Goal: Task Accomplishment & Management: Manage account settings

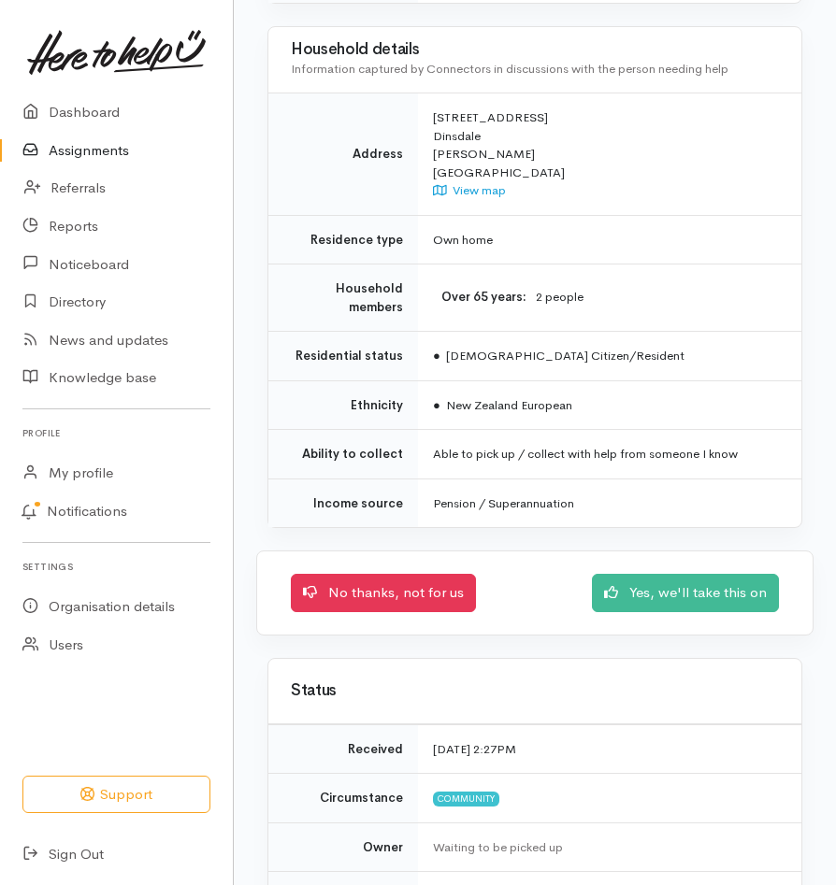
scroll to position [1809, 0]
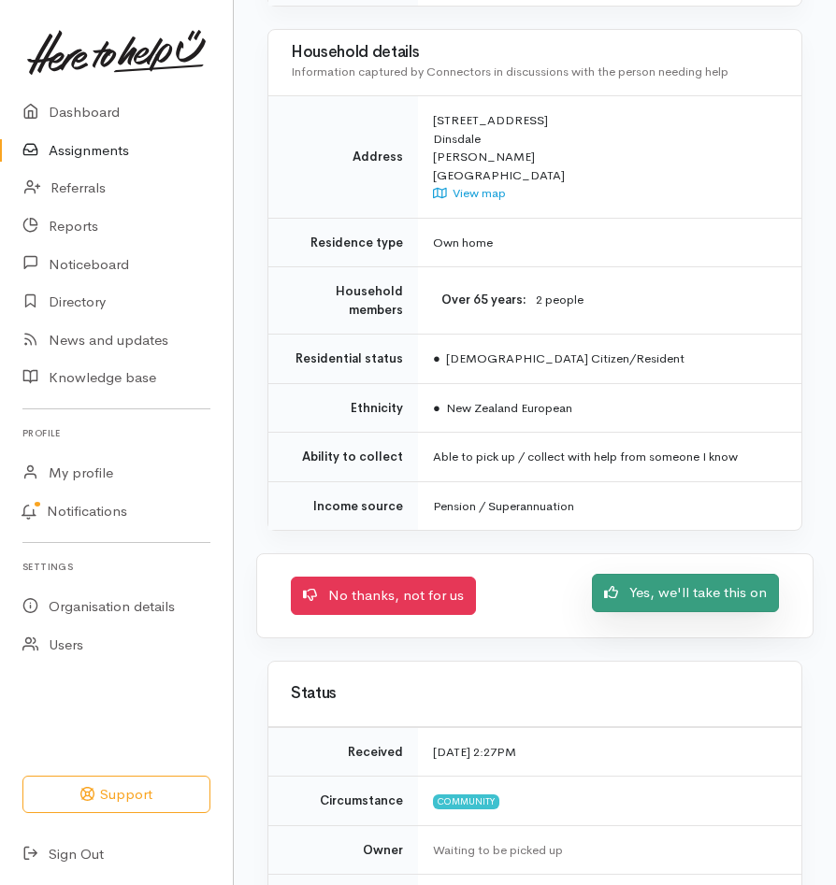
click at [682, 574] on link "Yes, we'll take this on" at bounding box center [685, 593] width 187 height 38
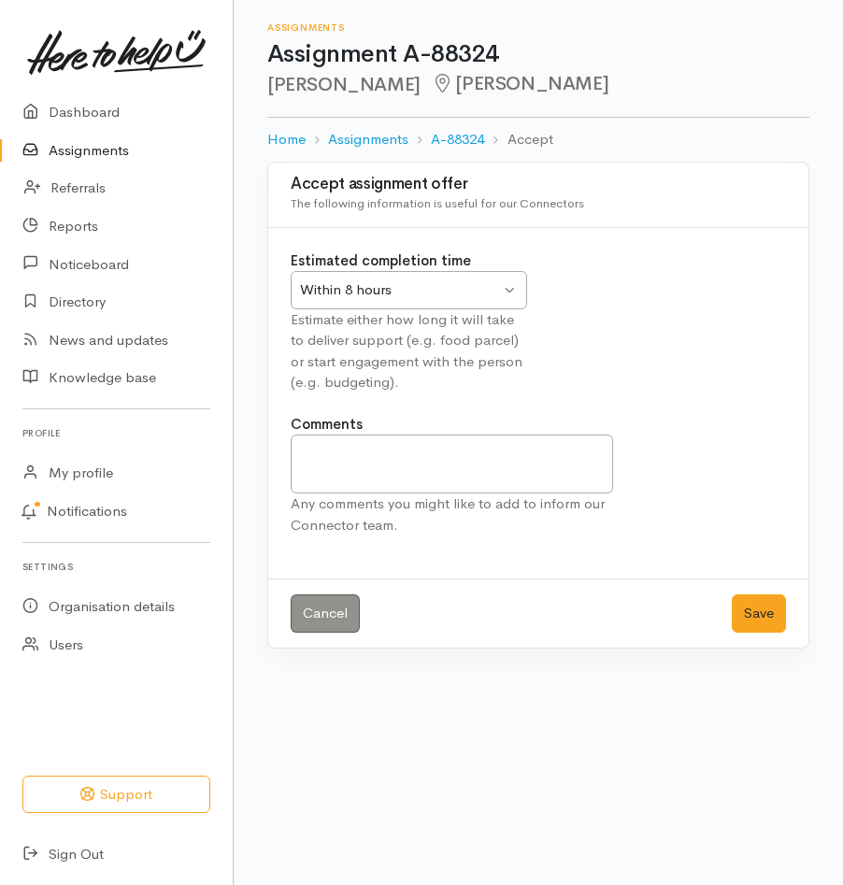
click at [507, 291] on div "Within 8 hours Within 8 hours" at bounding box center [409, 290] width 236 height 38
click at [360, 462] on textarea "Comments" at bounding box center [452, 464] width 322 height 59
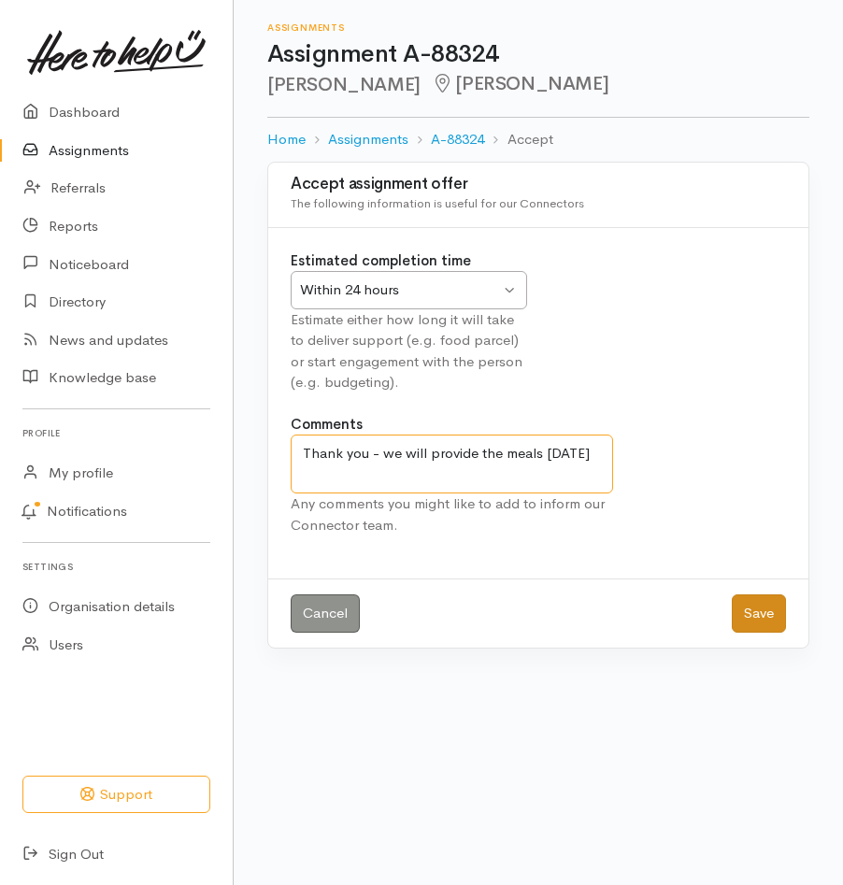
type textarea "Thank you - we will provide the meals on Wednesday"
click at [763, 611] on button "Save" at bounding box center [759, 613] width 54 height 38
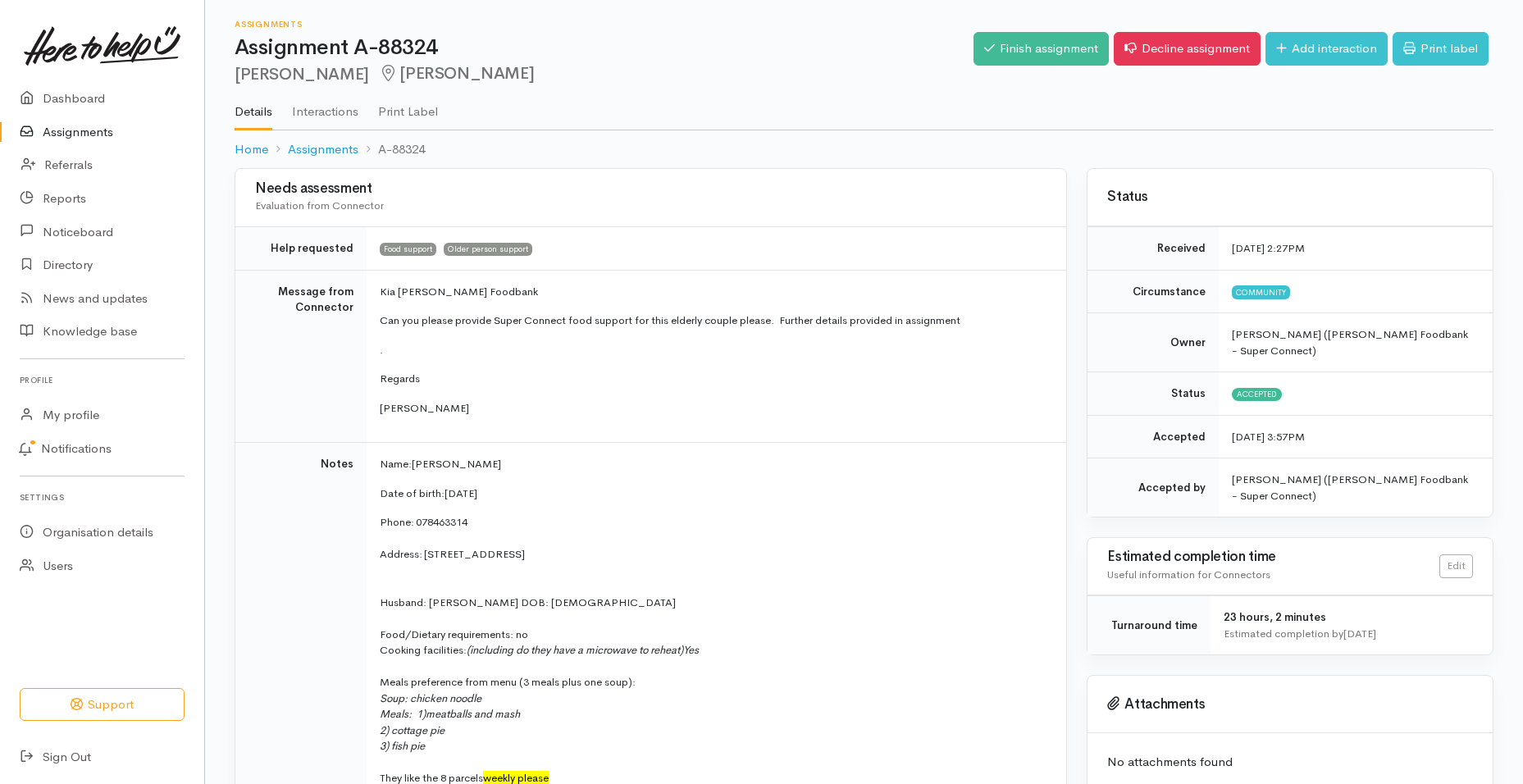
click at [94, 132] on link "Assignments" at bounding box center [102, 132] width 204 height 33
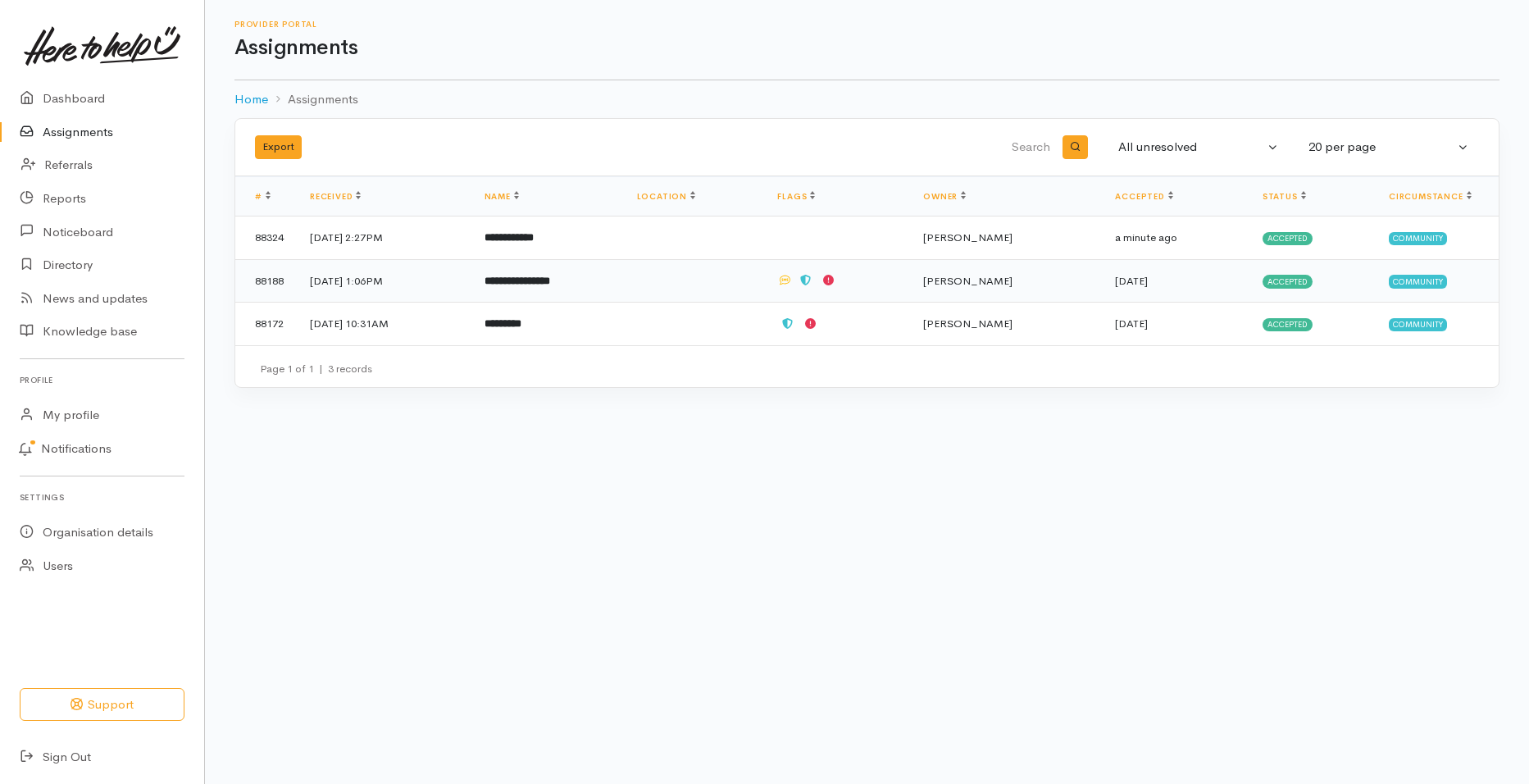
click at [1299, 282] on span "Accepted" at bounding box center [1287, 281] width 50 height 13
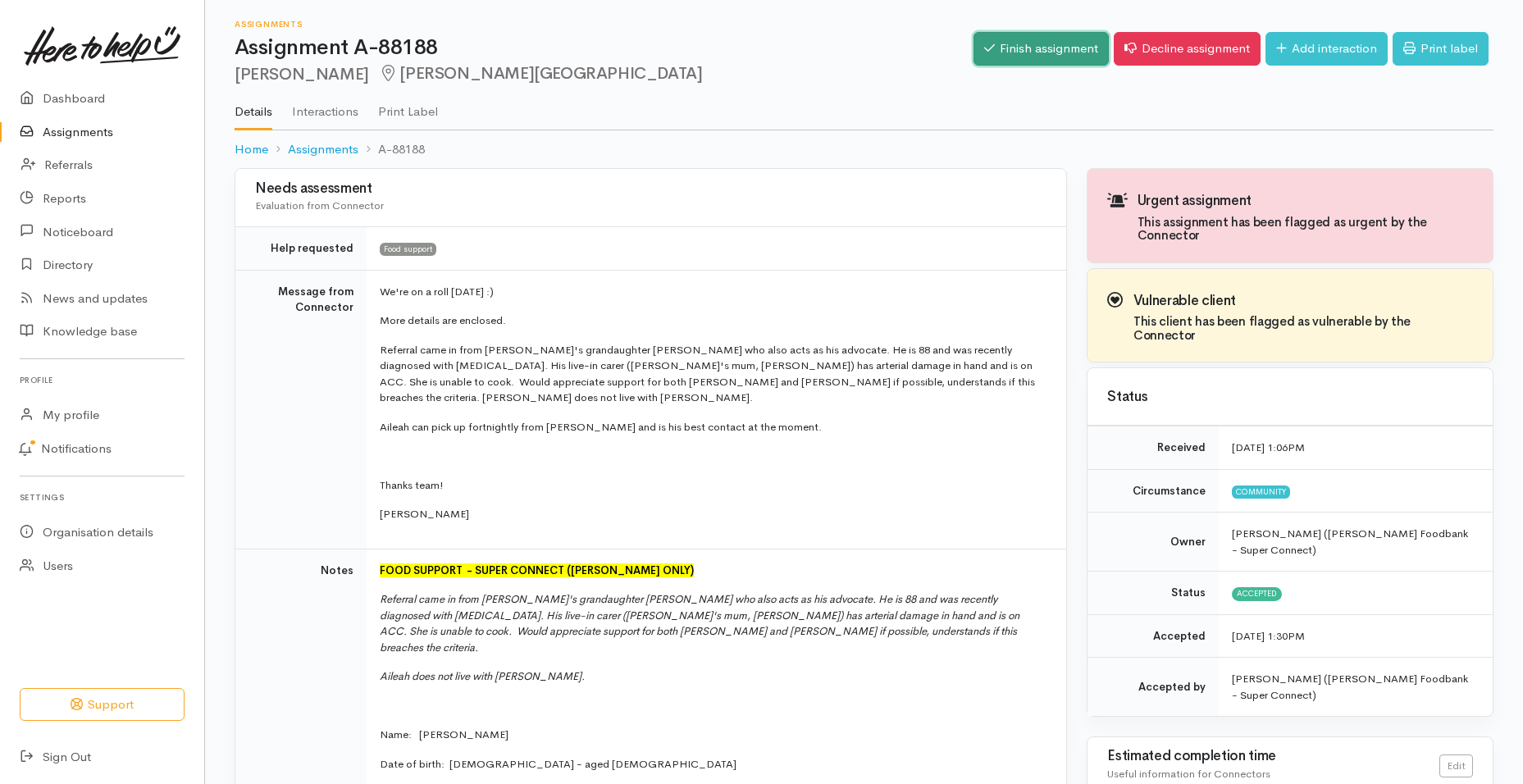
click at [1042, 58] on link "Finish assignment" at bounding box center [1040, 48] width 135 height 33
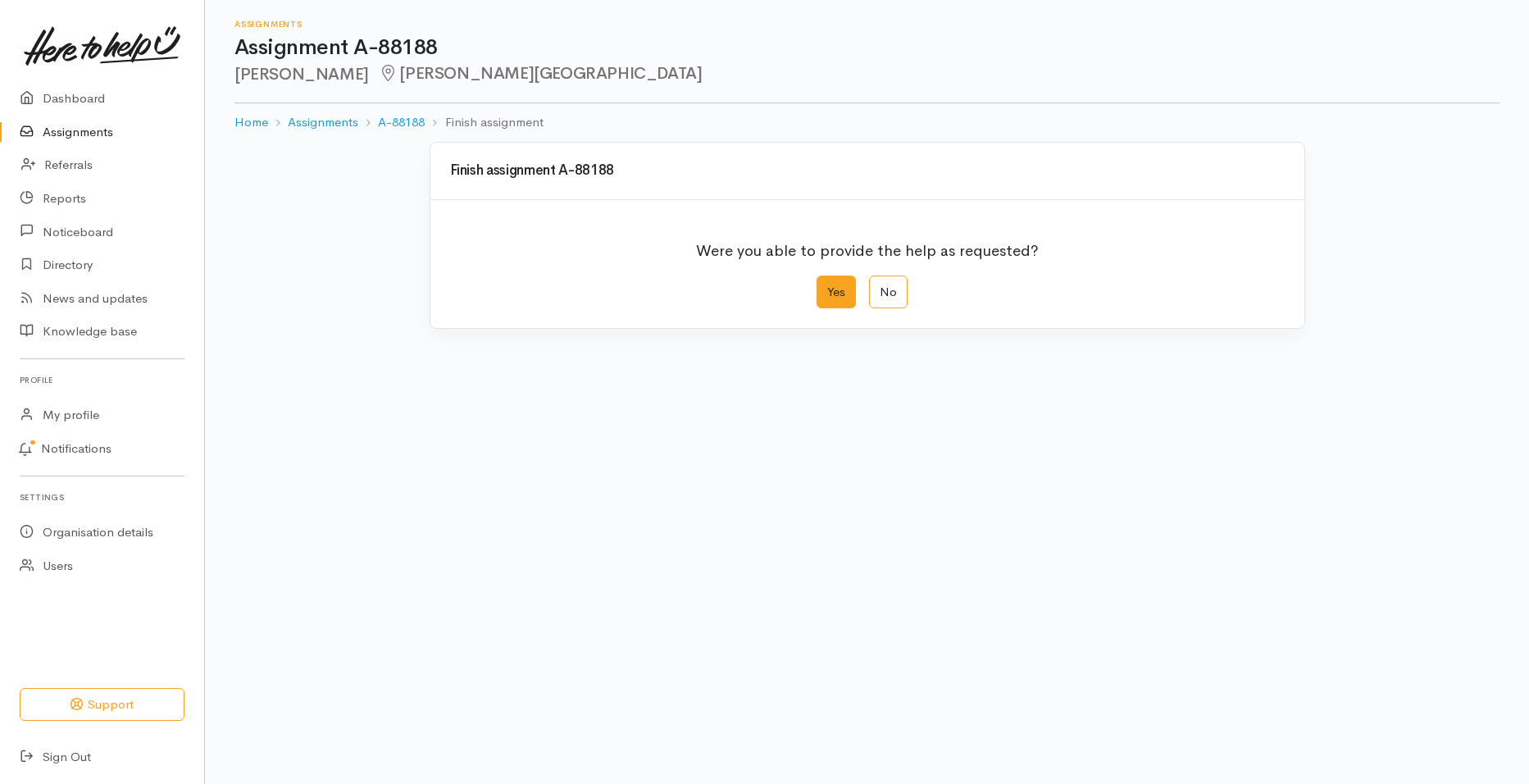
click at [847, 291] on label "Yes" at bounding box center [836, 292] width 39 height 33
click at [827, 286] on input "Yes" at bounding box center [822, 281] width 11 height 11
radio input "true"
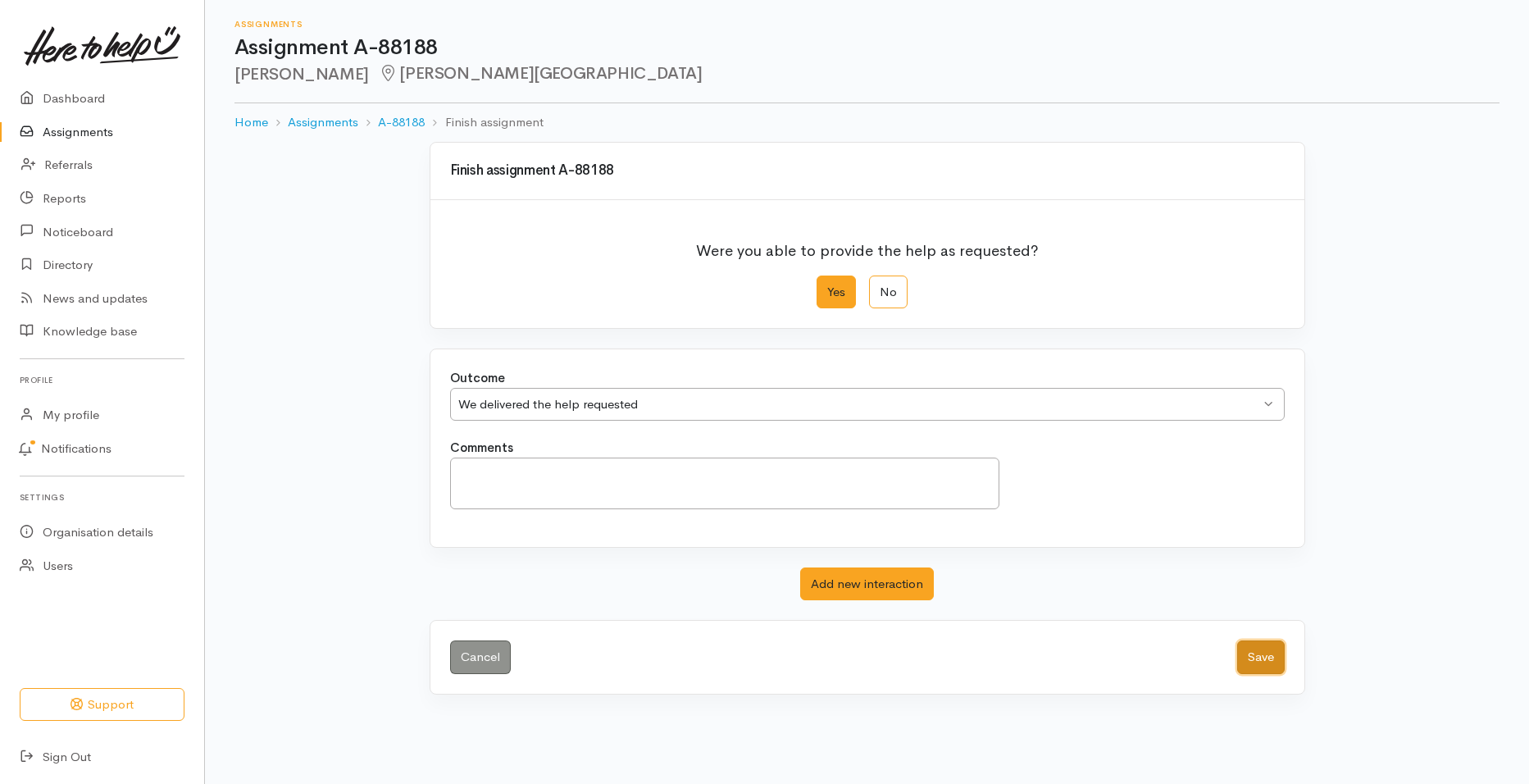
click at [1245, 655] on button "Save" at bounding box center [1261, 657] width 47 height 33
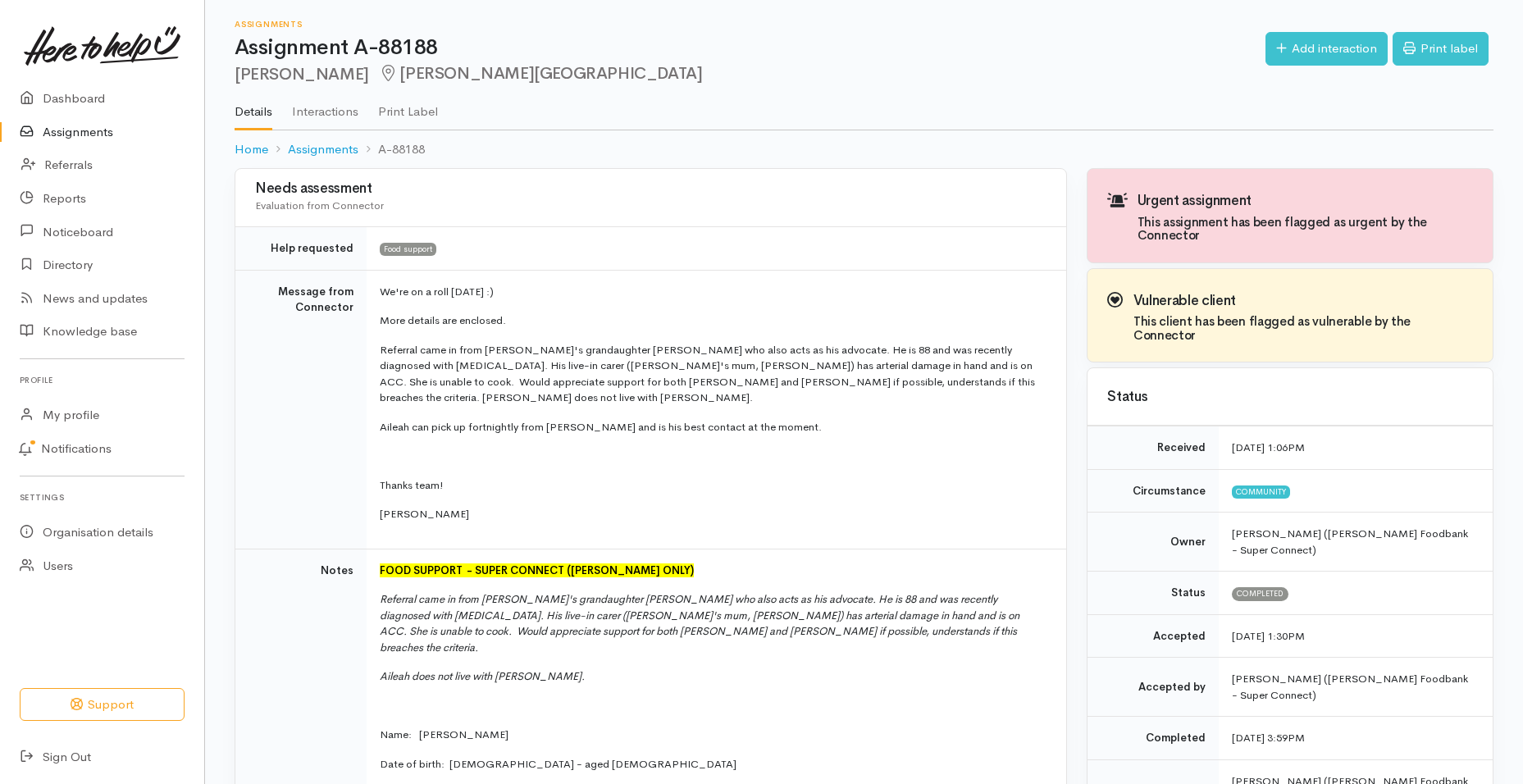
click at [94, 131] on link "Assignments" at bounding box center [102, 132] width 204 height 33
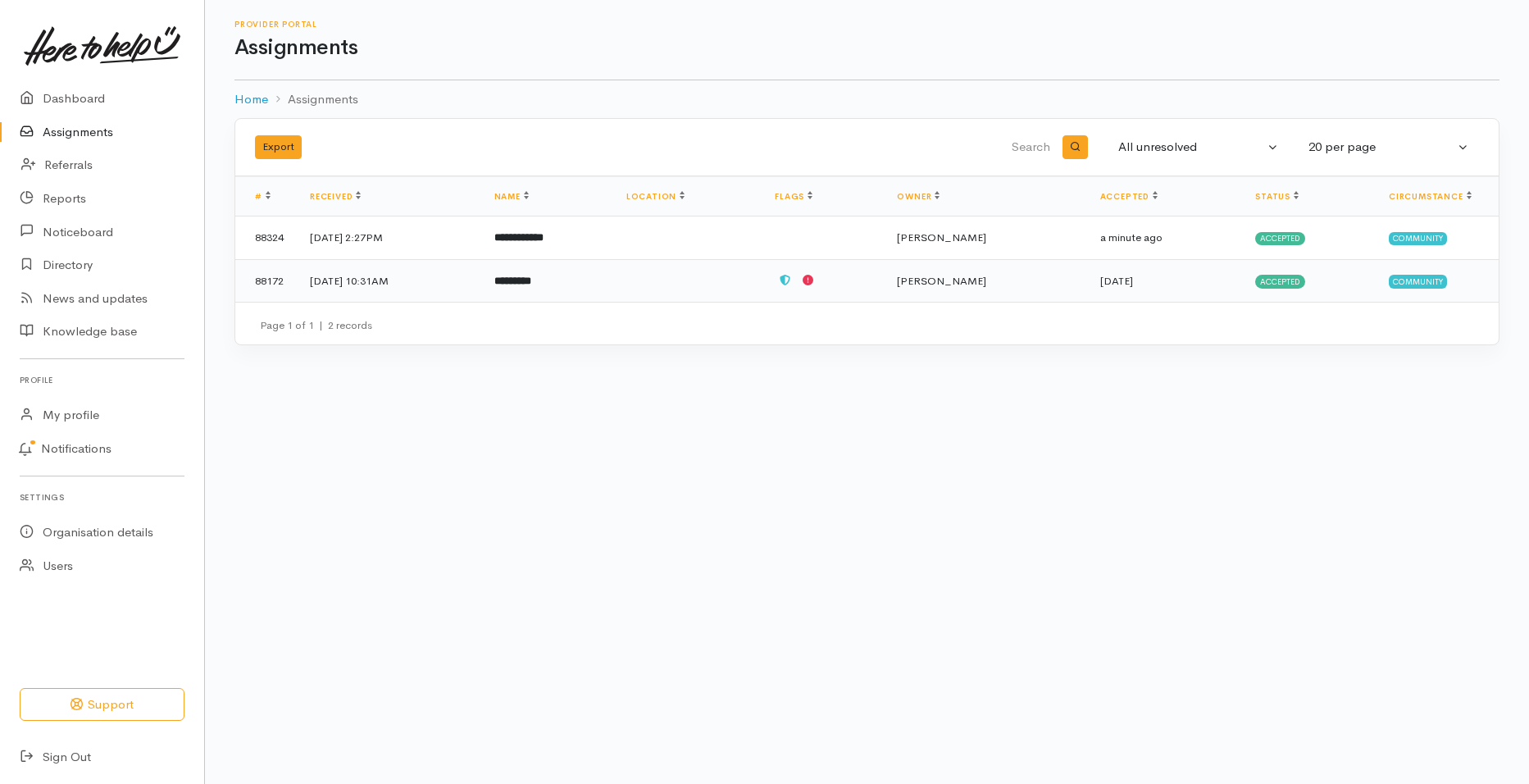
click at [1293, 283] on span "Accepted" at bounding box center [1280, 281] width 50 height 13
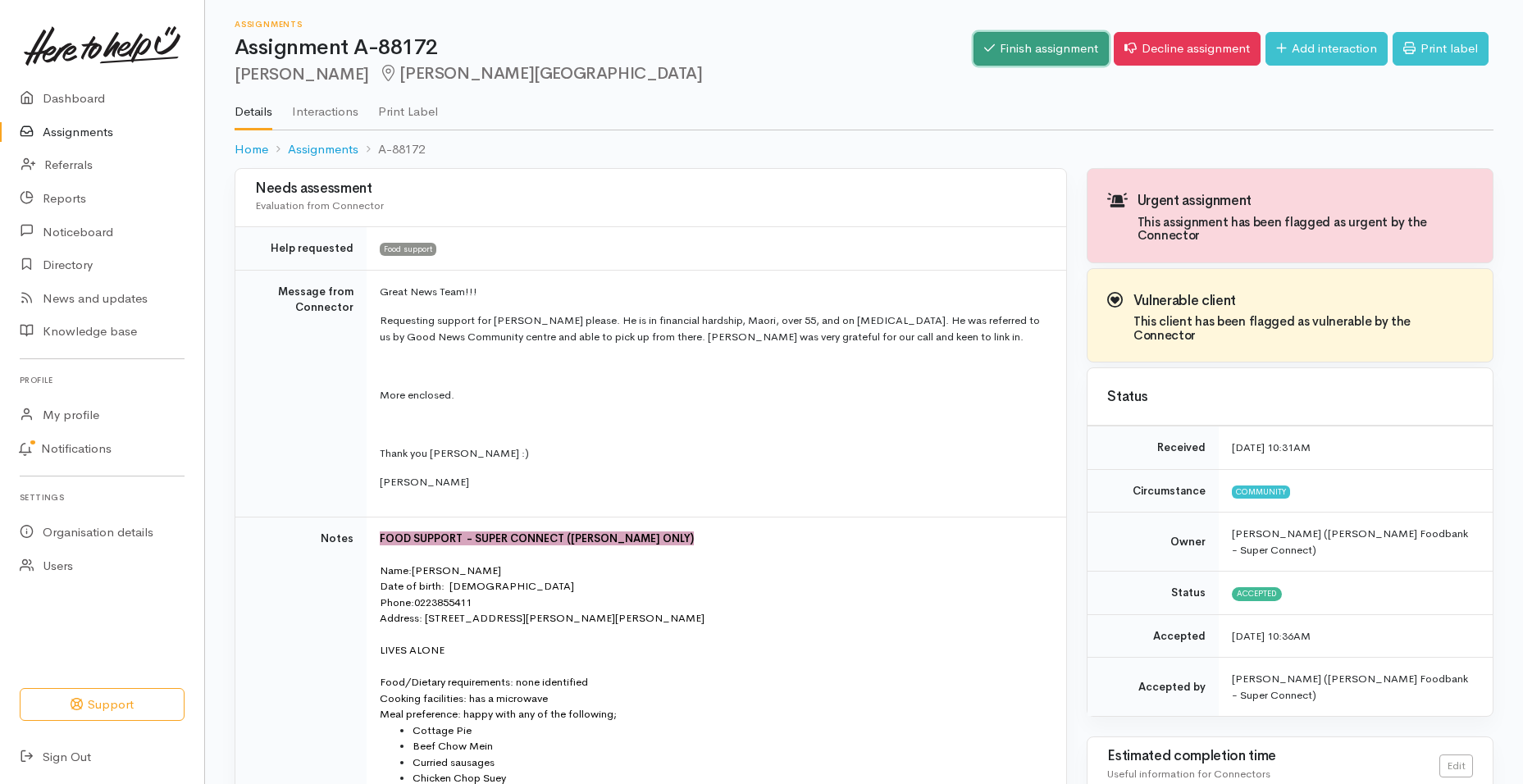
click at [1052, 56] on link "Finish assignment" at bounding box center [1040, 48] width 135 height 33
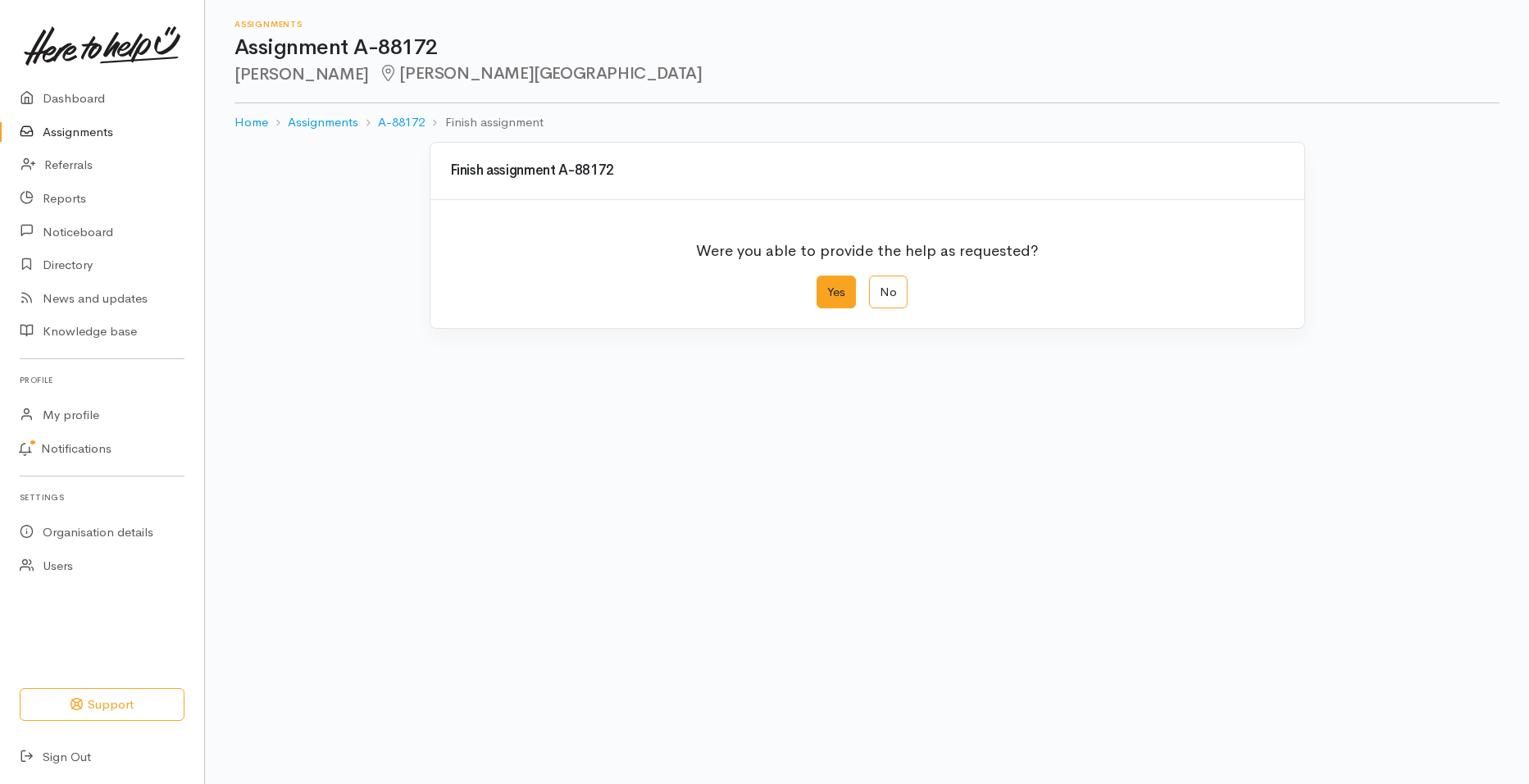
click at [832, 291] on label "Yes" at bounding box center [836, 292] width 39 height 33
click at [827, 286] on input "Yes" at bounding box center [822, 281] width 11 height 11
radio input "true"
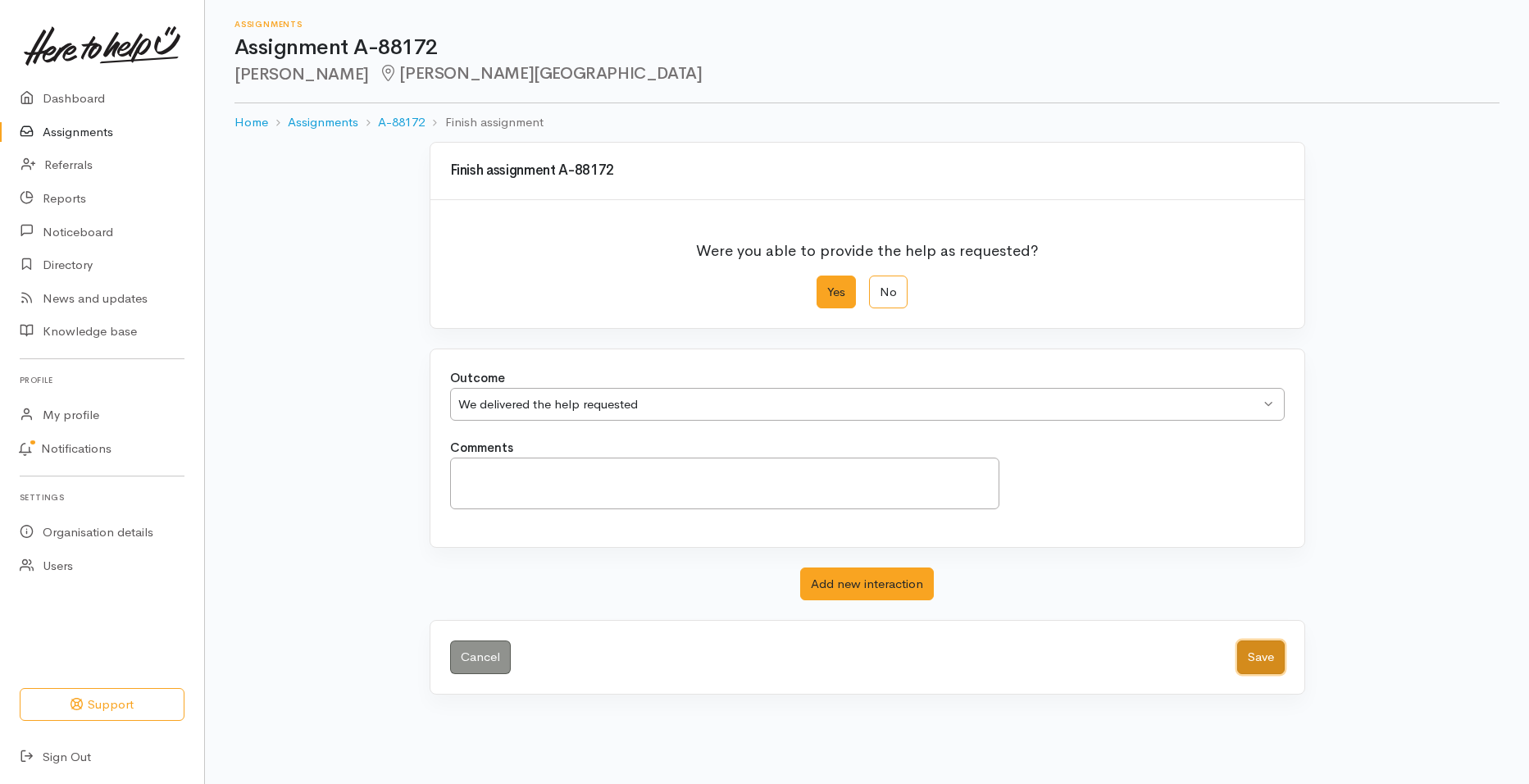
click at [1242, 653] on button "Save" at bounding box center [1261, 657] width 47 height 33
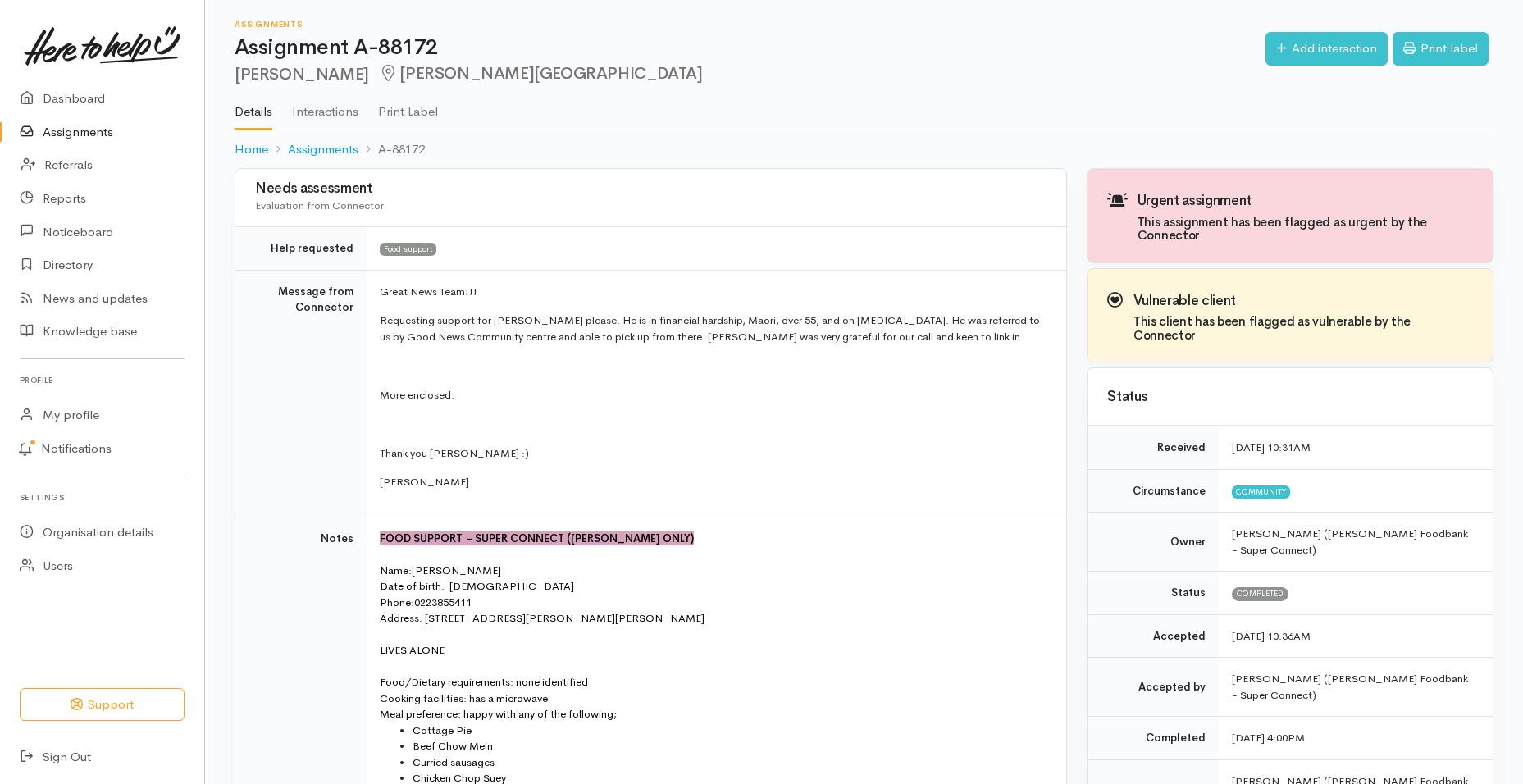
click at [94, 139] on link "Assignments" at bounding box center [102, 132] width 204 height 33
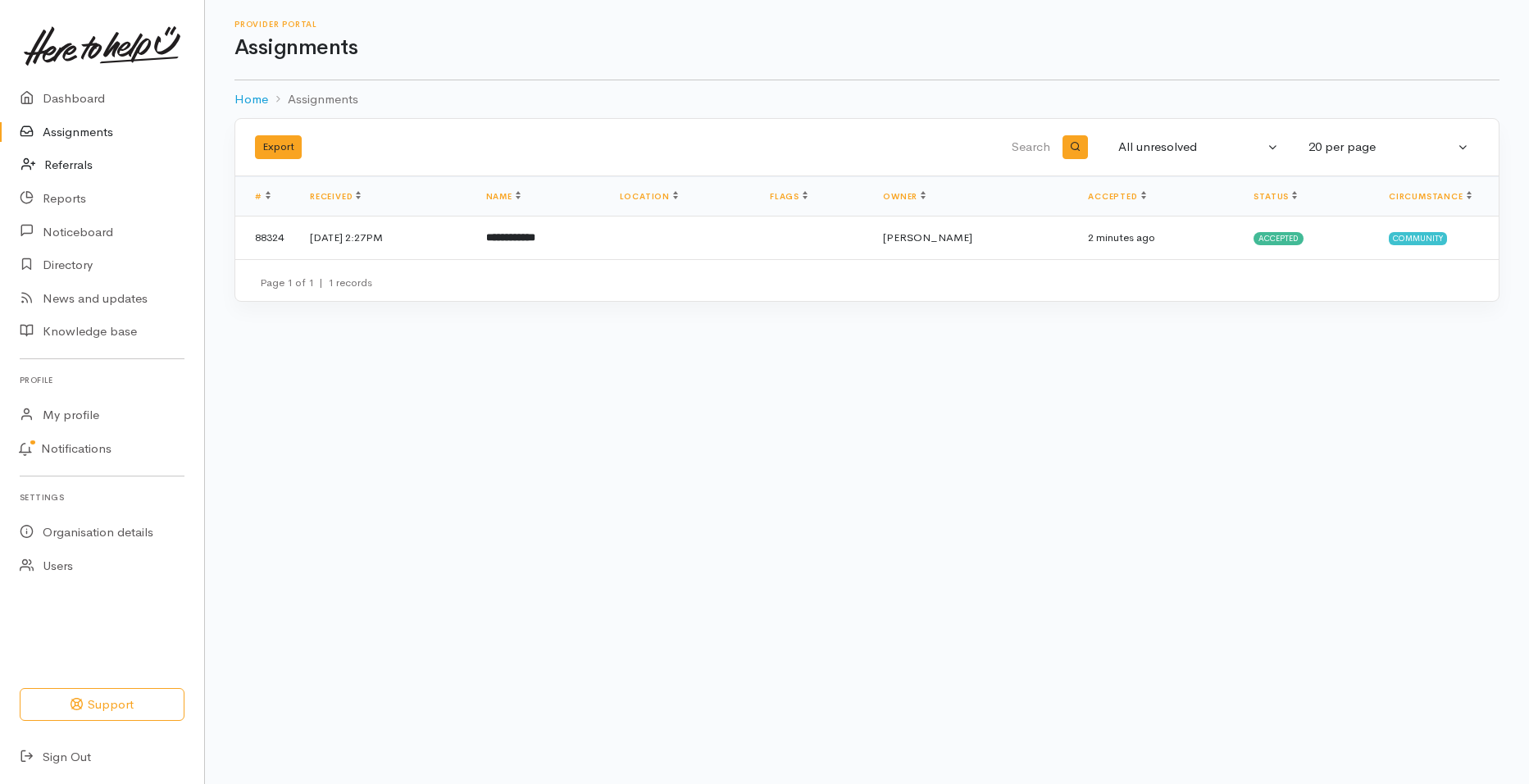
click at [76, 160] on link "Referrals" at bounding box center [102, 165] width 204 height 33
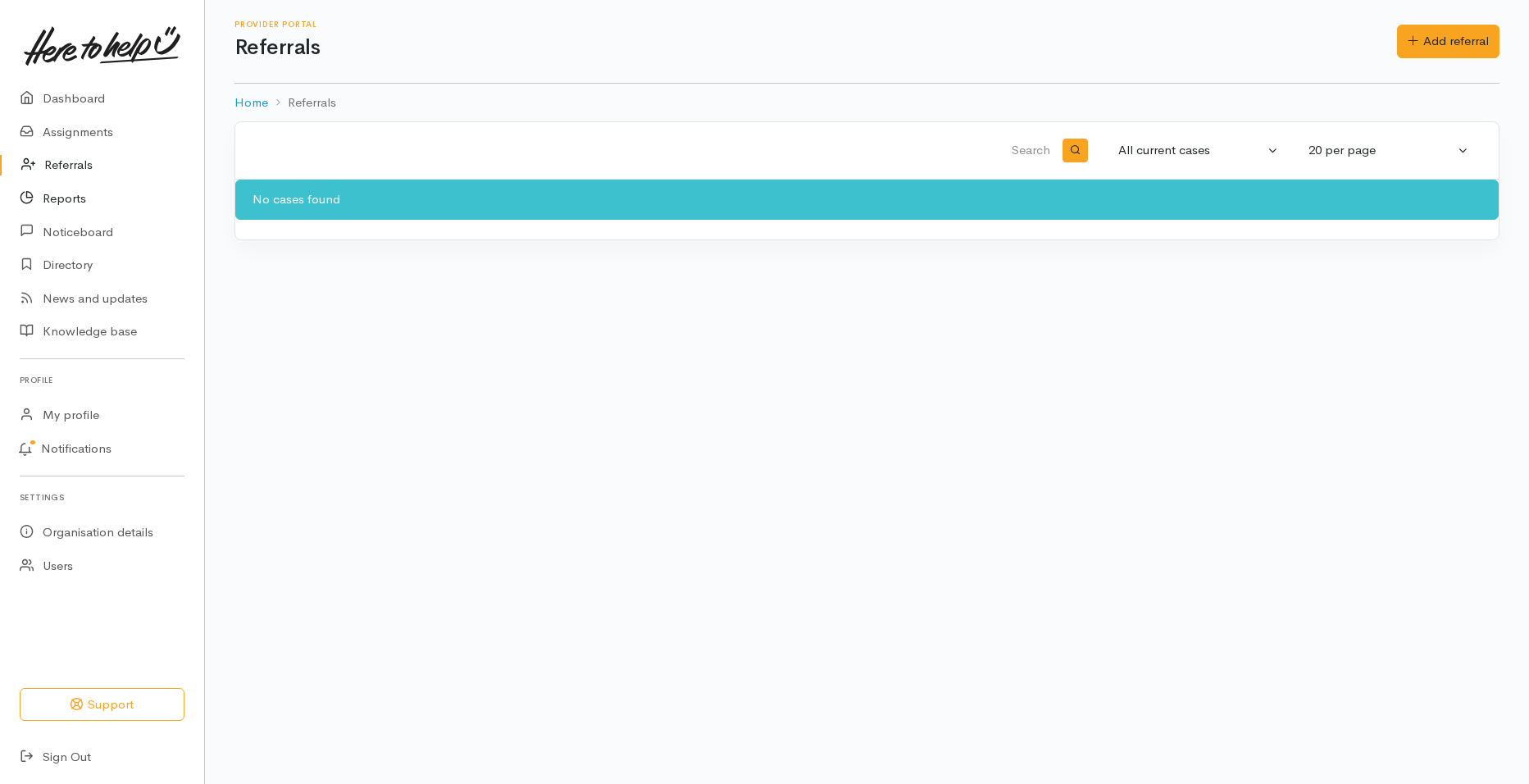
click at [70, 199] on link "Reports" at bounding box center [102, 199] width 204 height 33
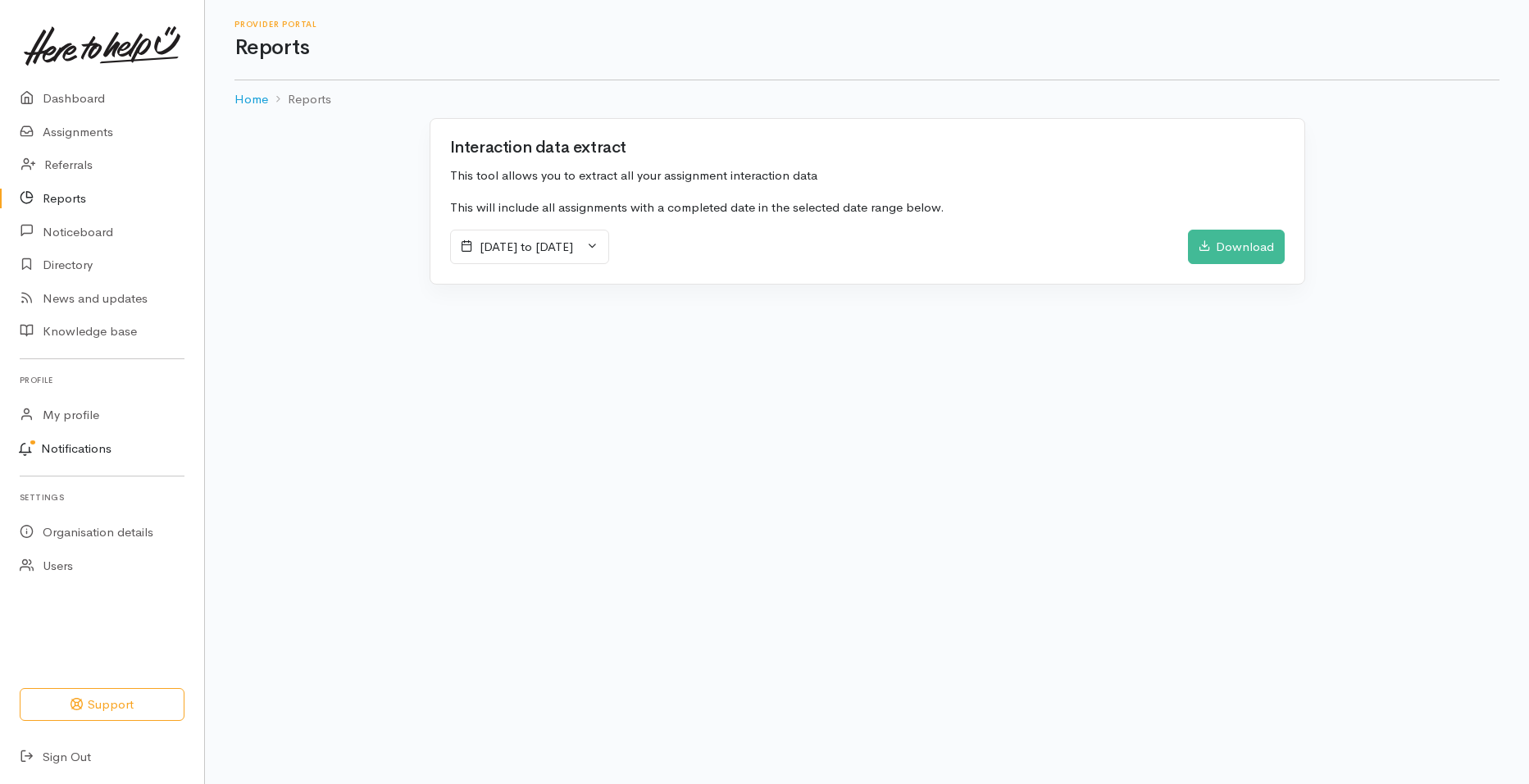
click at [91, 437] on link "Notifications" at bounding box center [99, 449] width 209 height 34
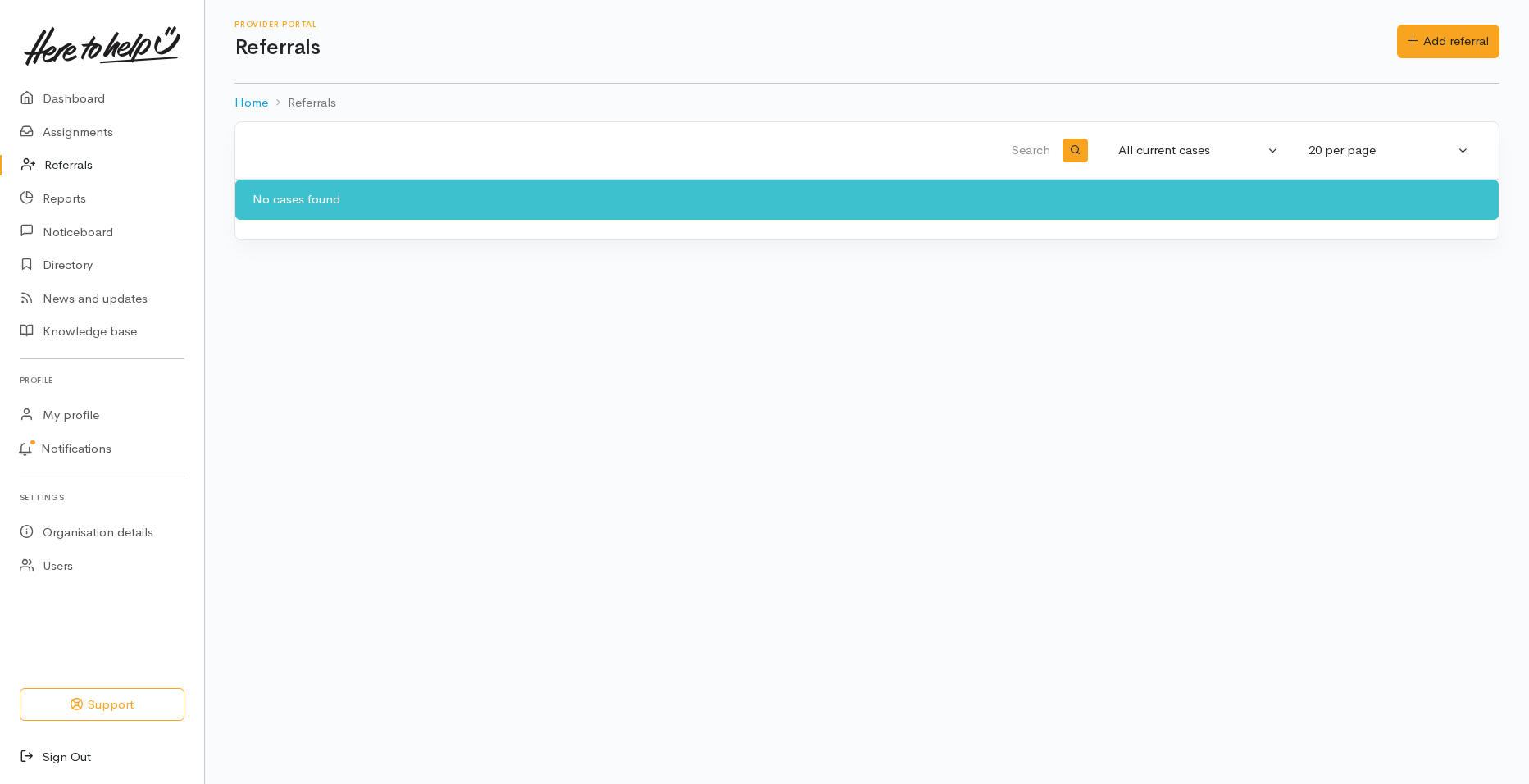
click at [75, 757] on link "Sign Out" at bounding box center [102, 757] width 204 height 33
